Goal: Information Seeking & Learning: Learn about a topic

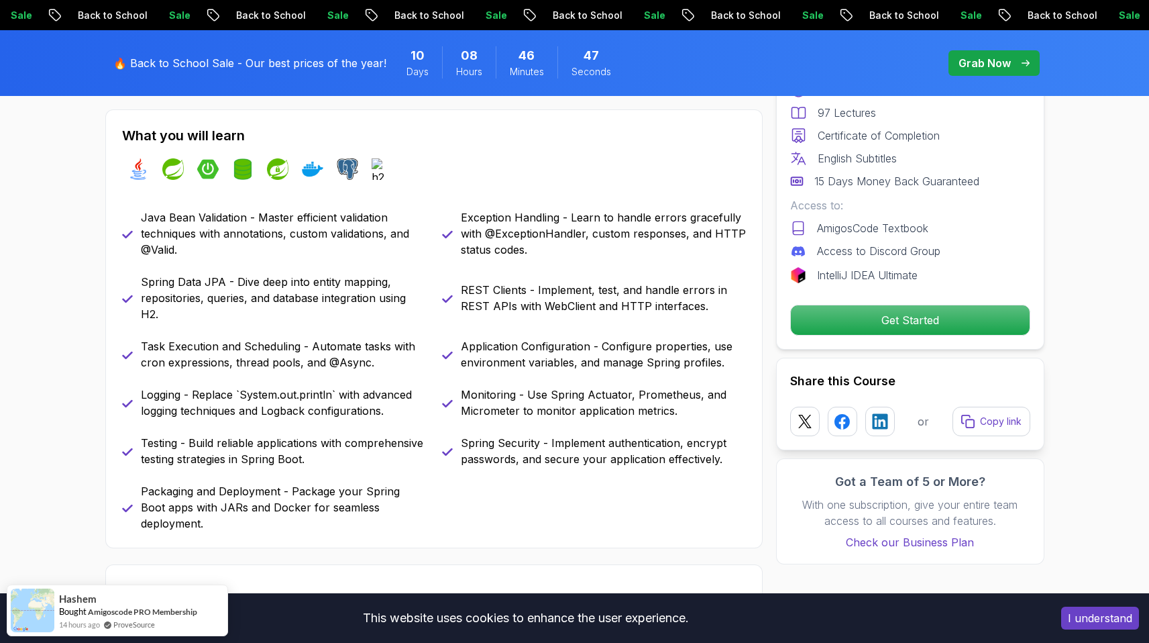
scroll to position [590, 0]
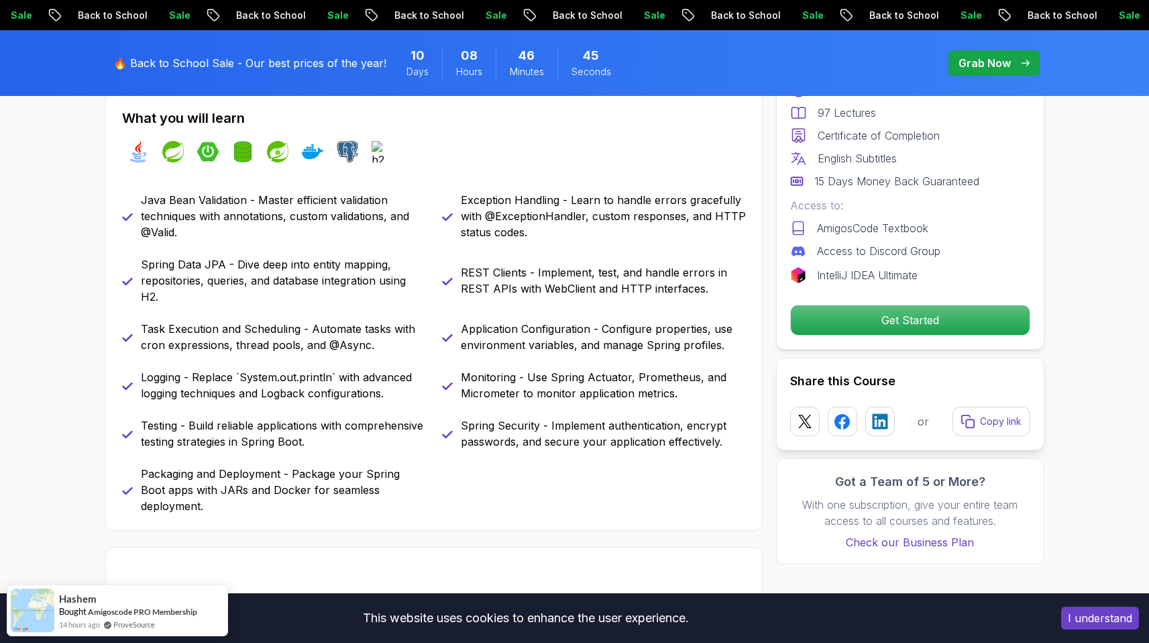
click at [896, 324] on p "Get Started" at bounding box center [909, 320] width 227 height 28
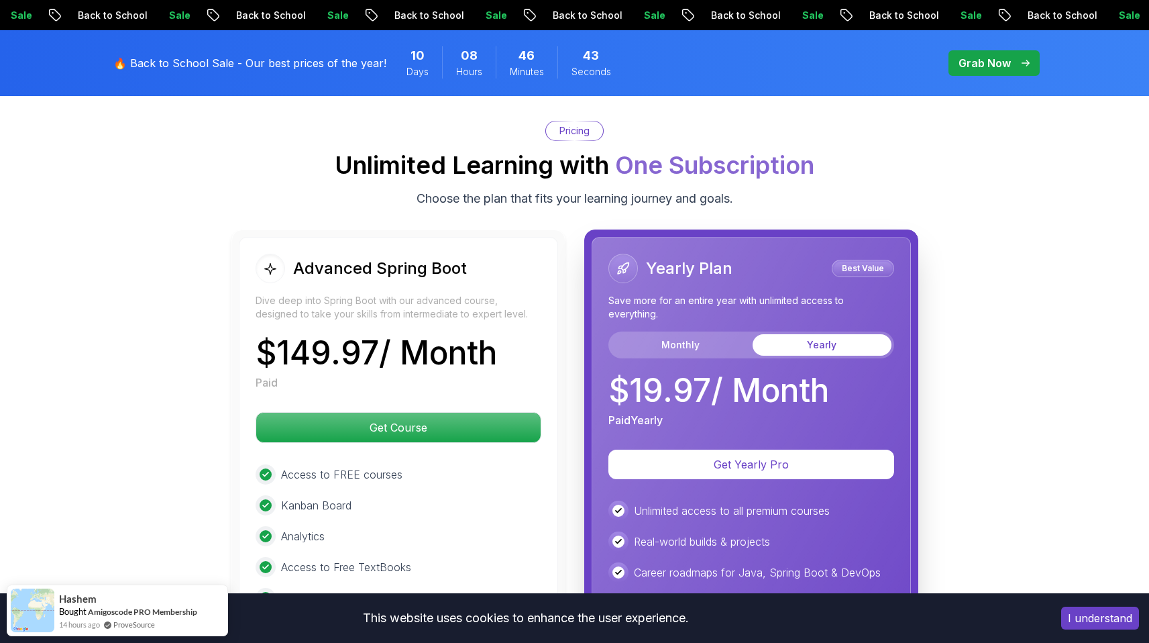
scroll to position [2927, 0]
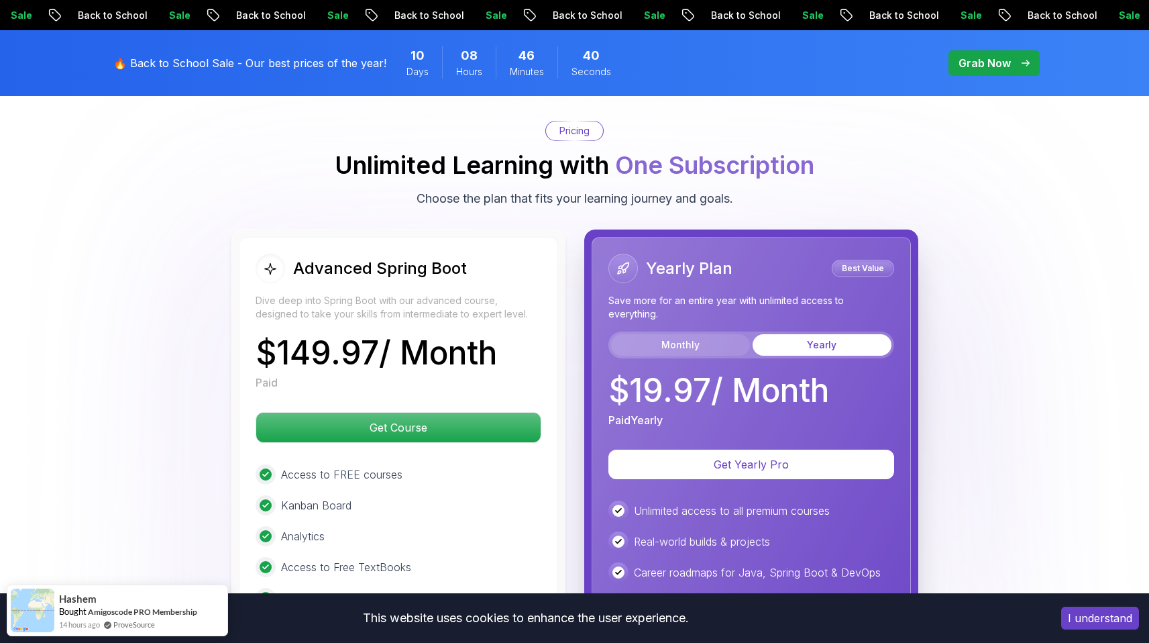
click at [716, 334] on button "Monthly" at bounding box center [680, 344] width 139 height 21
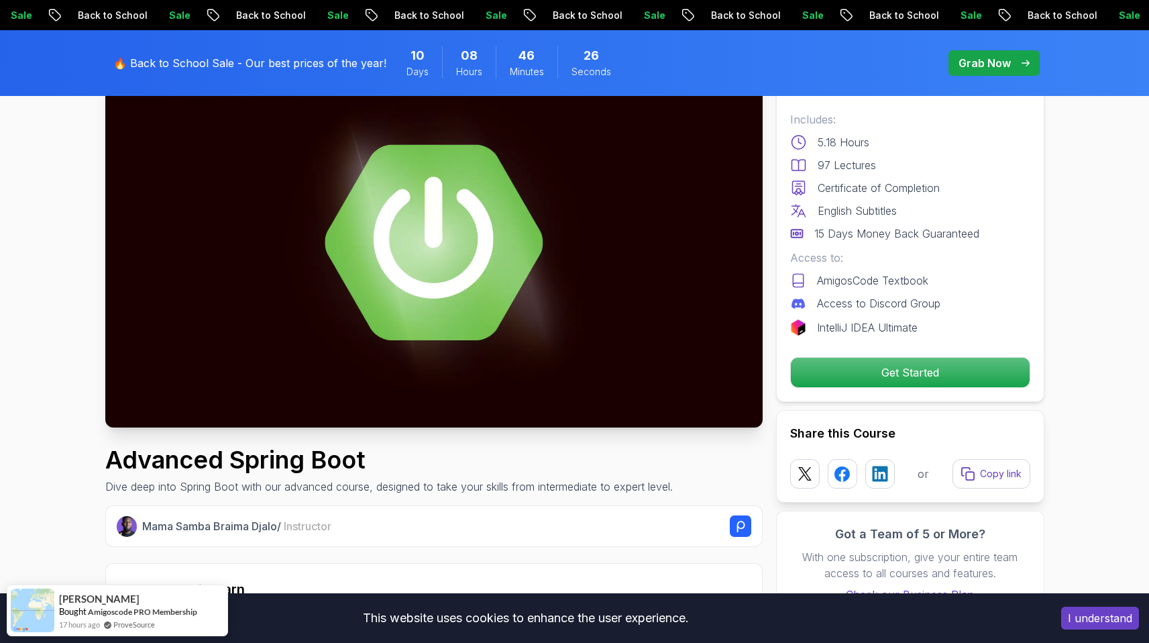
scroll to position [0, 0]
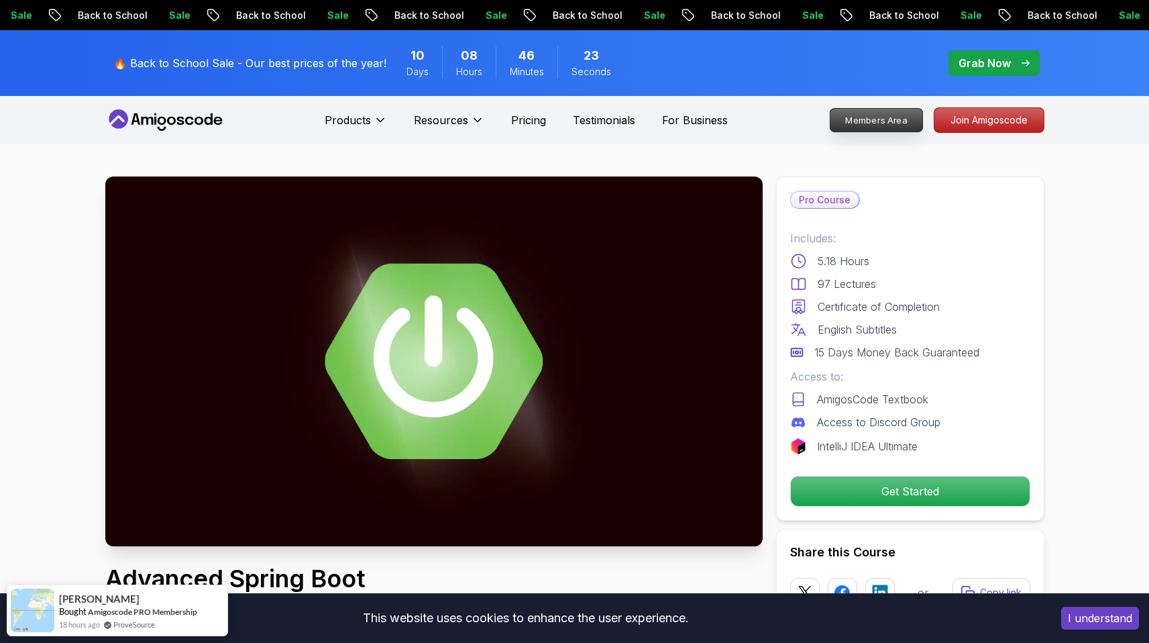
click at [892, 120] on p "Members Area" at bounding box center [876, 120] width 93 height 23
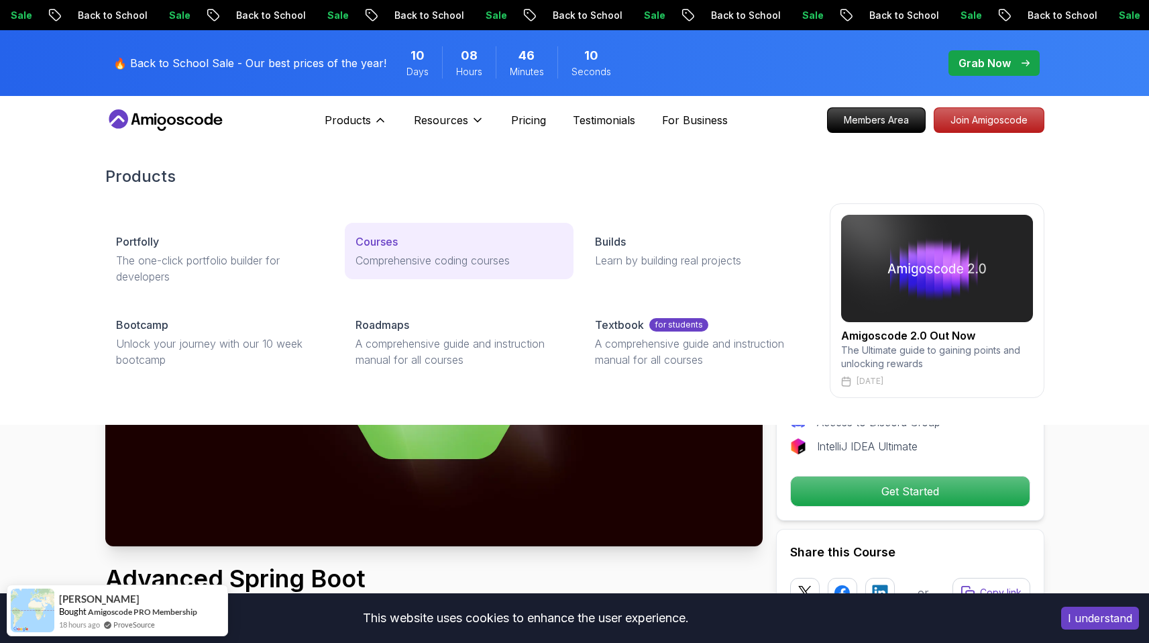
click at [376, 254] on p "Comprehensive coding courses" at bounding box center [459, 260] width 207 height 16
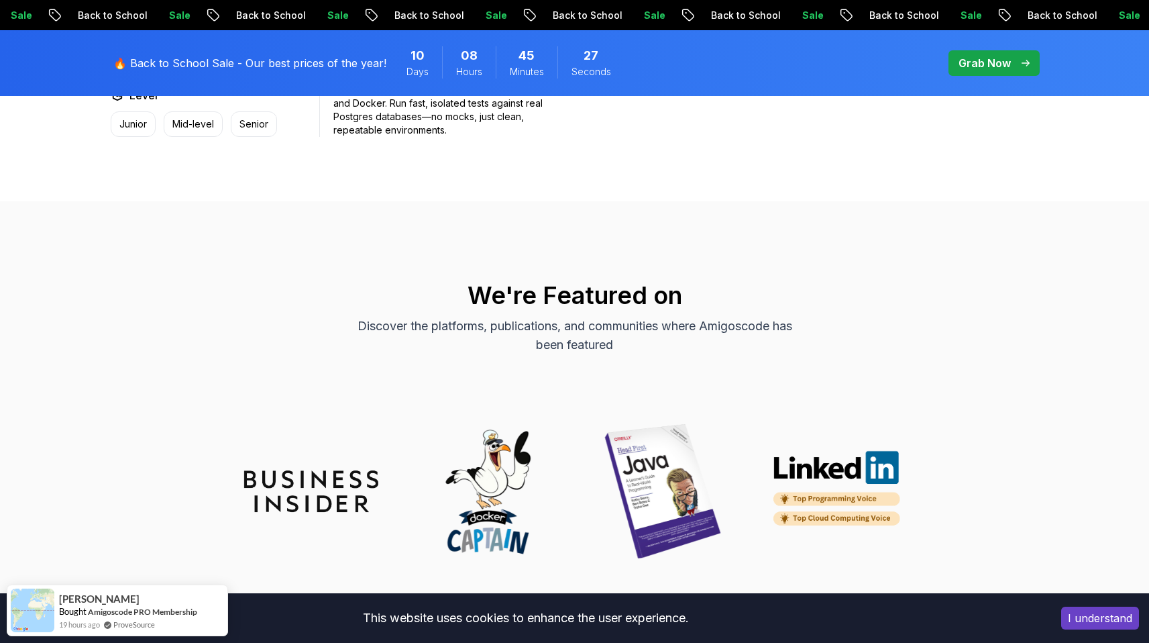
scroll to position [3900, 0]
